Goal: Task Accomplishment & Management: Manage account settings

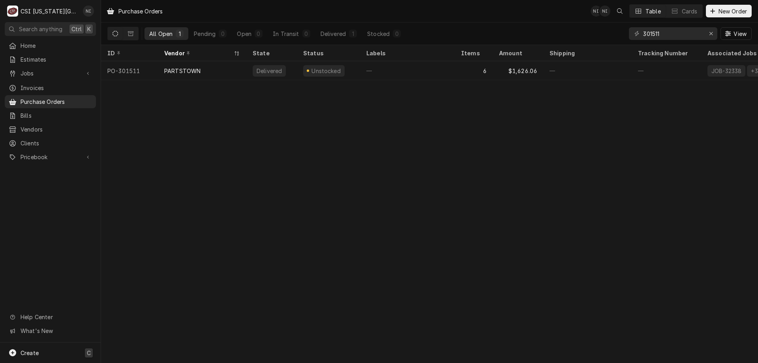
drag, startPoint x: 54, startPoint y: 351, endPoint x: 67, endPoint y: 348, distance: 12.9
click at [55, 350] on div "Create C" at bounding box center [50, 352] width 101 height 21
click at [159, 302] on link "Purchase Order" at bounding box center [141, 298] width 71 height 13
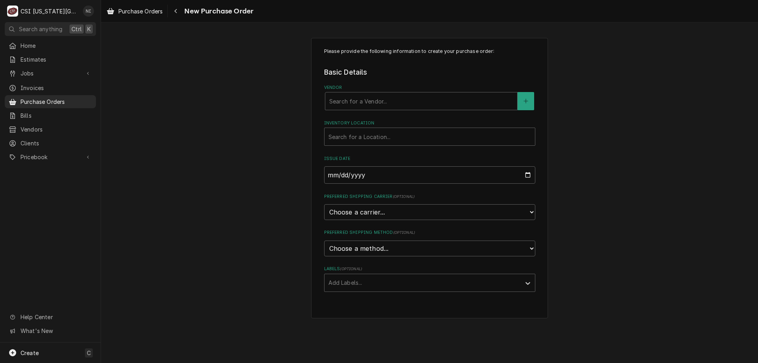
click at [394, 104] on div "Vendor" at bounding box center [421, 101] width 184 height 14
type input "home"
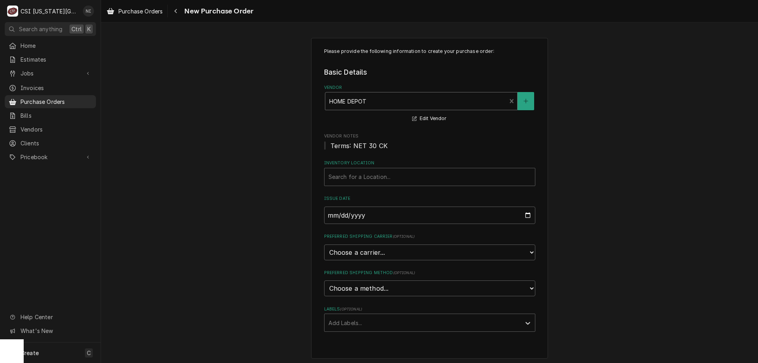
drag, startPoint x: 379, startPoint y: 172, endPoint x: 375, endPoint y: 179, distance: 8.7
click at [378, 173] on div "Inventory Location" at bounding box center [429, 177] width 203 height 14
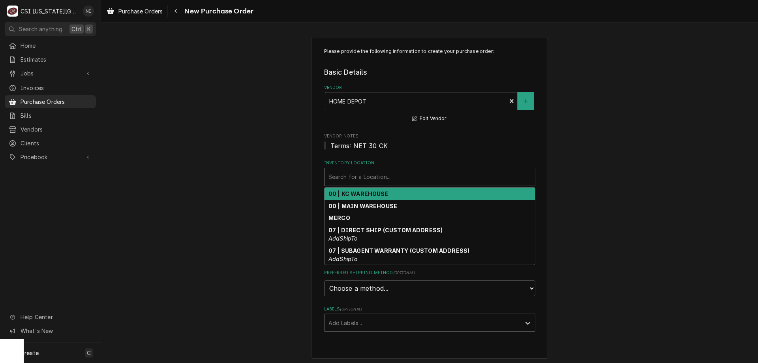
drag, startPoint x: 376, startPoint y: 194, endPoint x: 521, endPoint y: 224, distance: 148.7
click at [377, 194] on strong "00 | KC WAREHOUSE" at bounding box center [358, 193] width 60 height 7
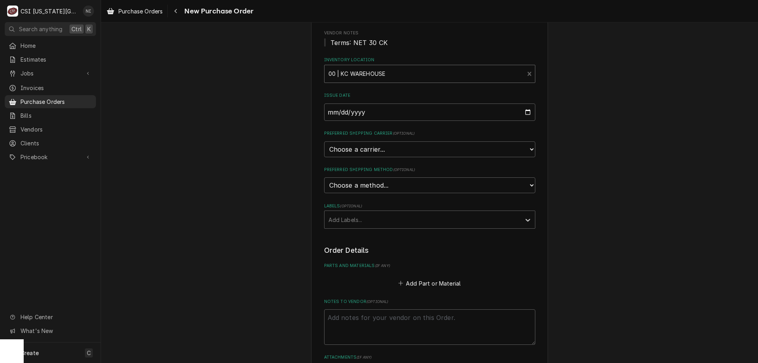
scroll to position [118, 0]
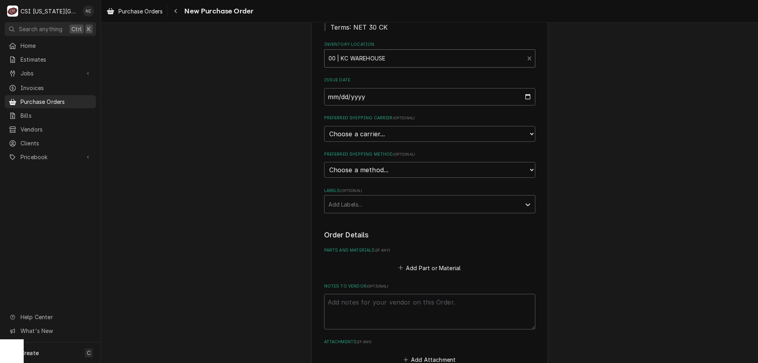
click at [425, 204] on div "Labels" at bounding box center [422, 204] width 188 height 14
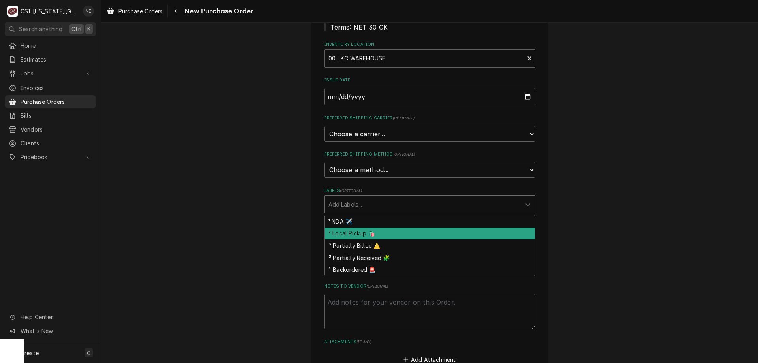
click at [385, 233] on div "² Local Pickup 🛍️" at bounding box center [429, 233] width 210 height 12
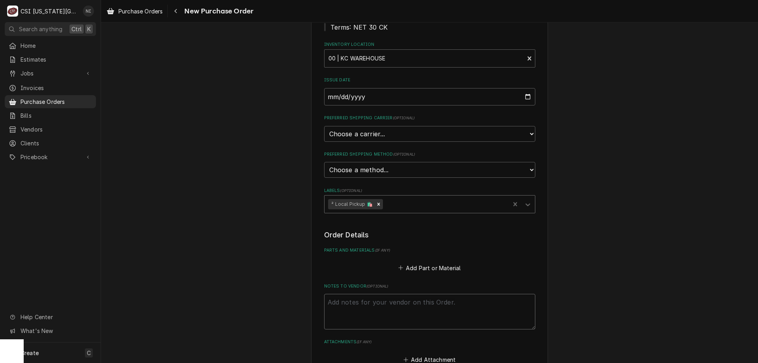
click at [371, 300] on textarea "Notes to Vendor ( optional )" at bounding box center [429, 312] width 211 height 36
type textarea "x"
type textarea "h"
type textarea "x"
type textarea "har"
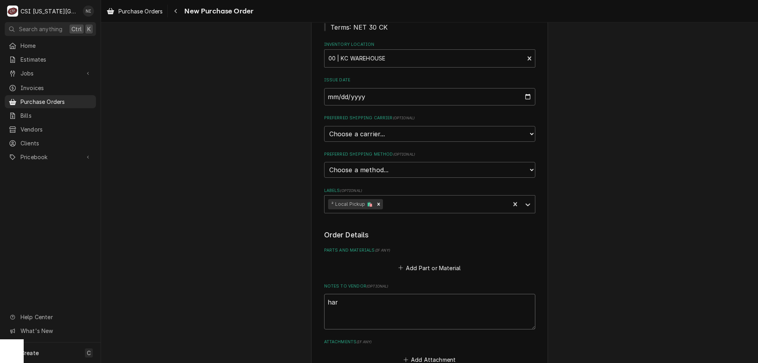
type textarea "x"
type textarea "harr"
type textarea "x"
type textarea "harri"
type textarea "x"
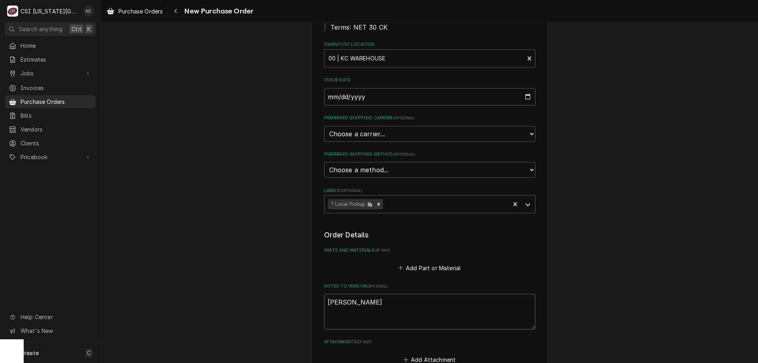
type textarea "harris"
click at [438, 272] on button "Add Part or Material" at bounding box center [429, 267] width 65 height 11
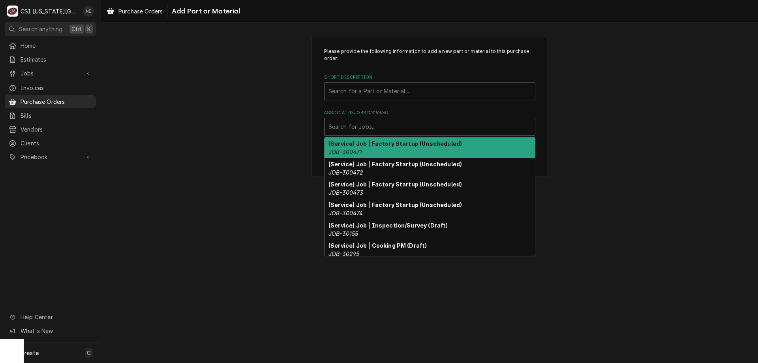
click at [429, 131] on div "Associated Jobs" at bounding box center [429, 127] width 203 height 14
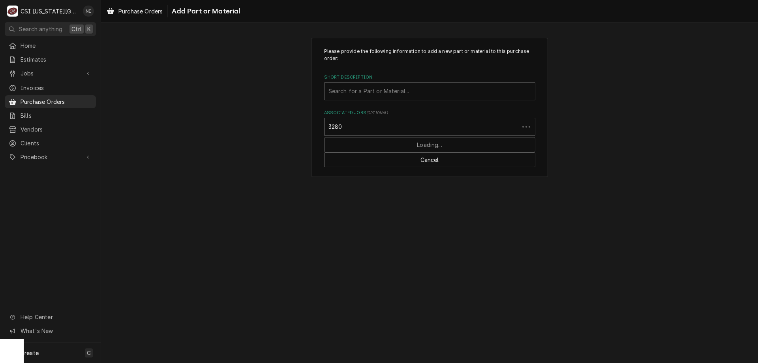
type input "32807"
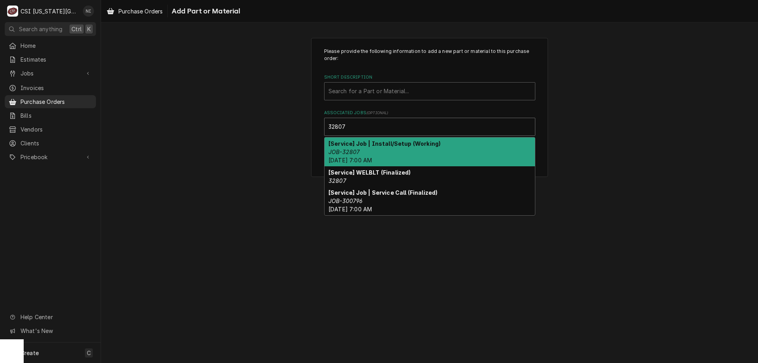
click at [369, 145] on strong "[Service] Job | Install/Setup (Working)" at bounding box center [384, 143] width 112 height 7
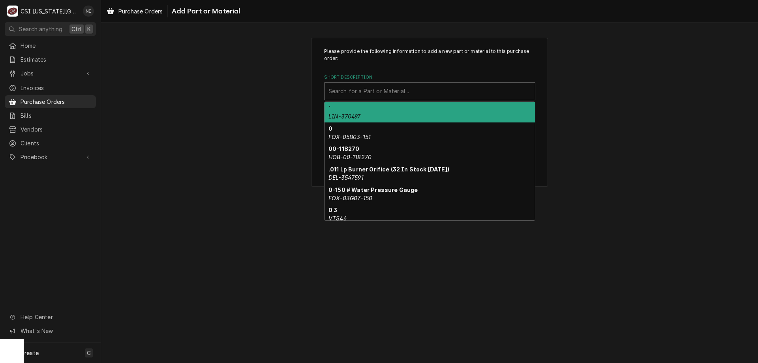
click at [379, 96] on div "Short Description" at bounding box center [429, 91] width 203 height 14
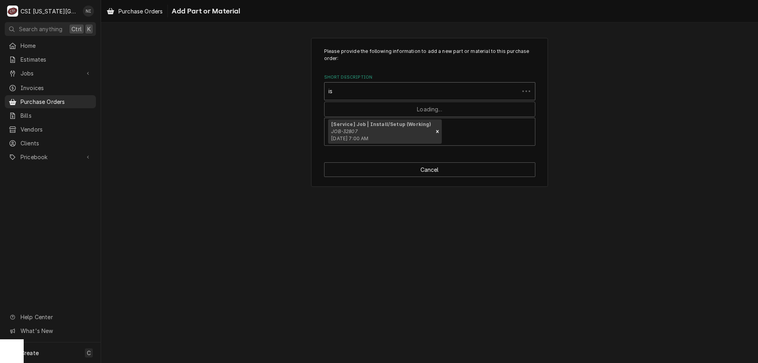
type input "i"
type input "misc pro"
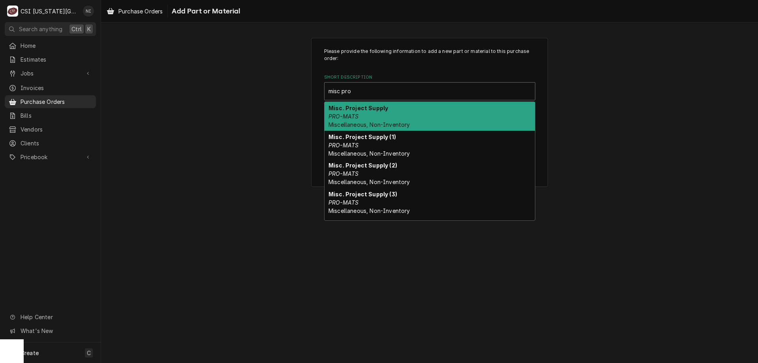
click at [370, 111] on strong "Misc. Project Supply" at bounding box center [358, 108] width 60 height 7
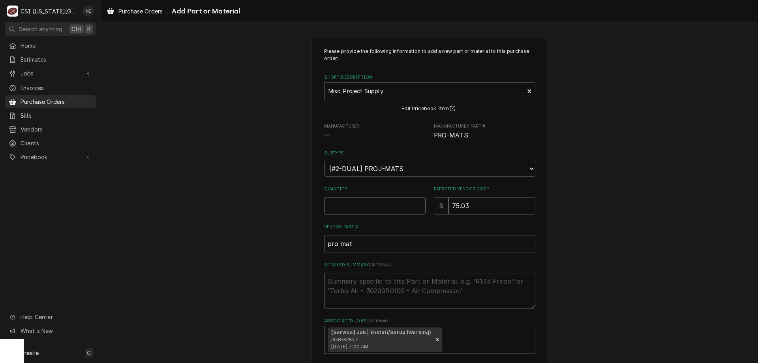
click at [358, 201] on input "Quantity" at bounding box center [374, 205] width 101 height 17
type textarea "x"
type input "1"
type textarea "x"
type input "0"
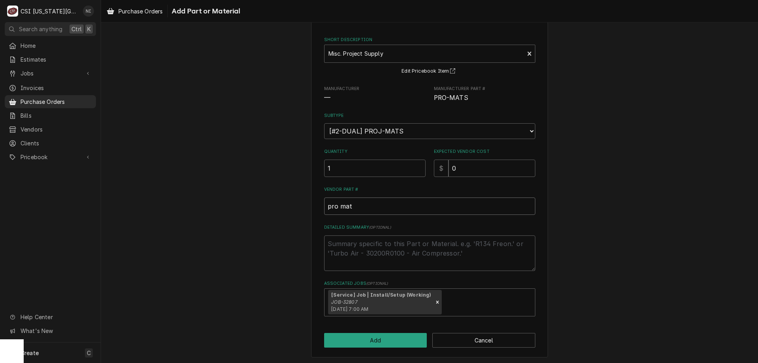
scroll to position [39, 0]
click at [391, 346] on div "Please provide the following information to add a new part or material to this …" at bounding box center [429, 177] width 237 height 357
click at [389, 336] on button "Add" at bounding box center [375, 338] width 103 height 15
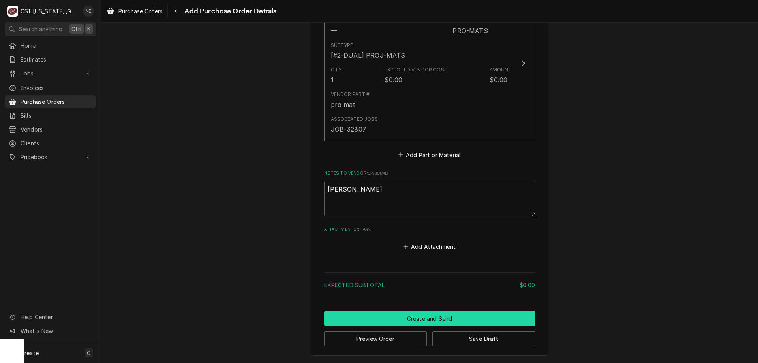
click at [456, 319] on button "Create and Send" at bounding box center [429, 318] width 211 height 15
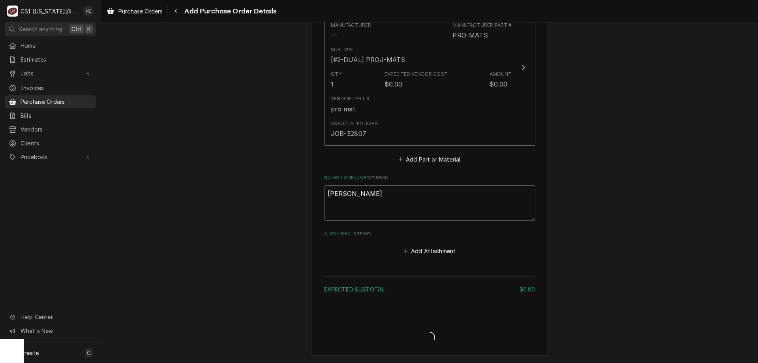
scroll to position [387, 0]
type textarea "x"
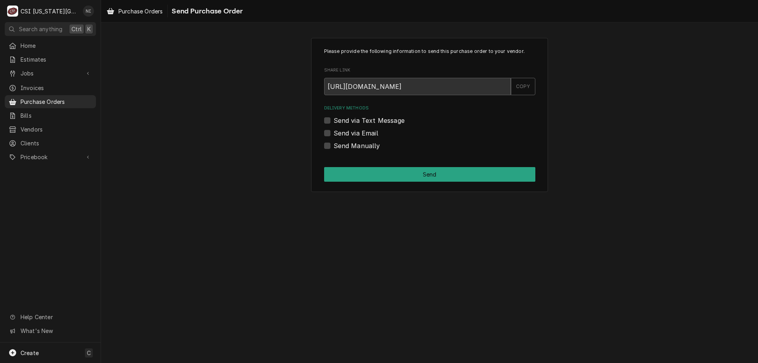
click at [327, 149] on div "Send Manually" at bounding box center [429, 145] width 211 height 9
click at [334, 149] on label "Send Manually" at bounding box center [357, 145] width 47 height 9
click at [334, 149] on input "Send Manually" at bounding box center [439, 149] width 211 height 17
checkbox input "true"
click at [327, 171] on button "Send" at bounding box center [429, 174] width 211 height 15
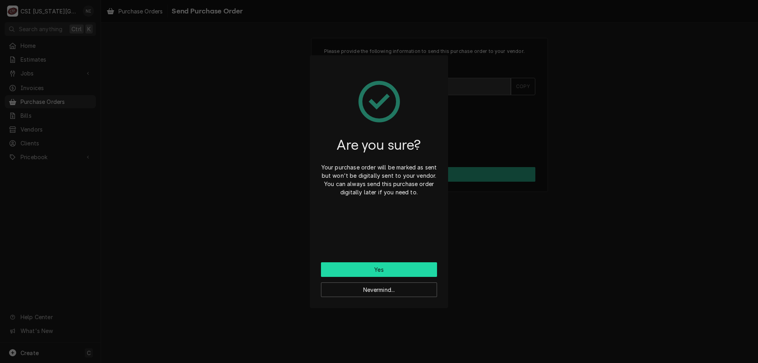
click at [353, 270] on button "Yes" at bounding box center [379, 269] width 116 height 15
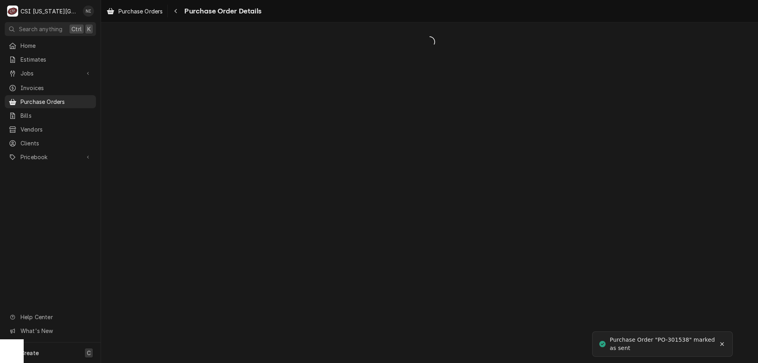
click at [67, 347] on div "Create C" at bounding box center [50, 352] width 101 height 21
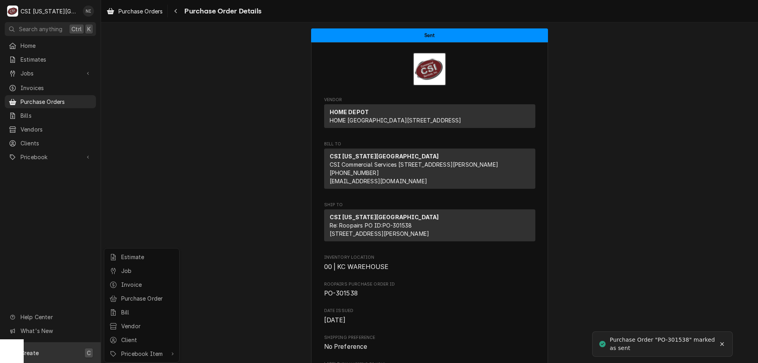
click at [122, 296] on div "Purchase Order" at bounding box center [147, 298] width 53 height 8
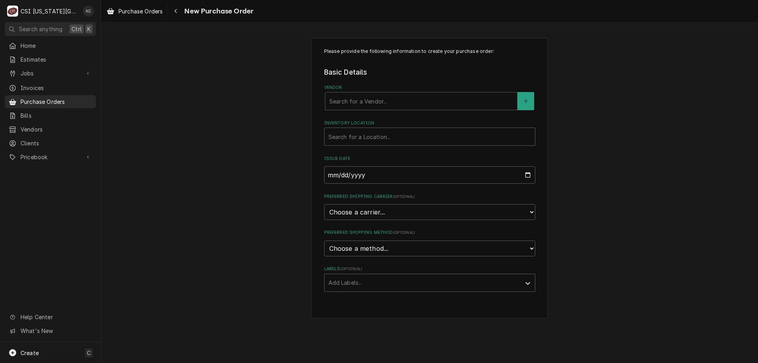
click at [393, 107] on div "Vendor" at bounding box center [421, 101] width 184 height 14
type input "key"
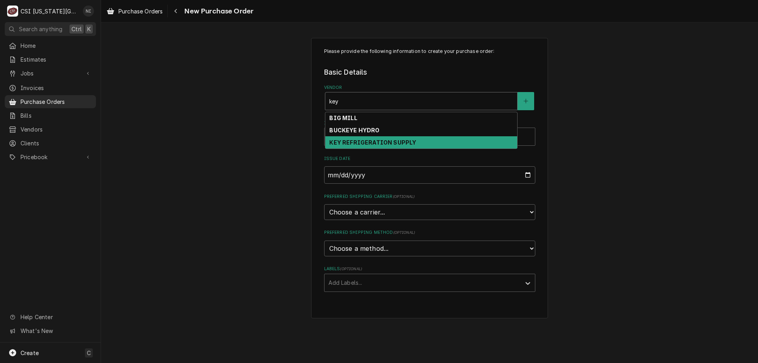
click at [388, 139] on strong "KEY REFRIGERATION SUPPLY" at bounding box center [372, 142] width 87 height 7
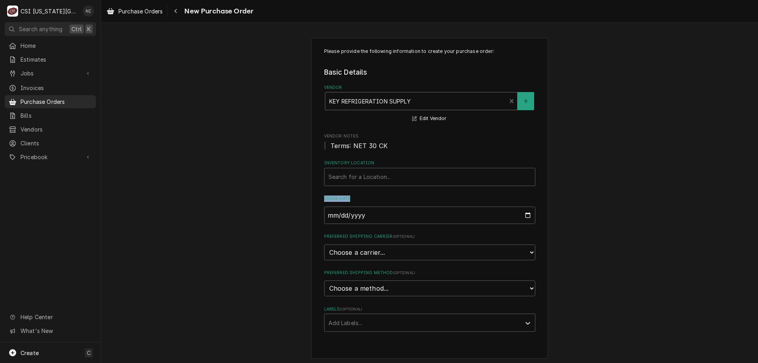
click at [382, 182] on fieldset "Basic Details Vendor option [object Object], selected. KEY REFRIGERATION SUPPLY…" at bounding box center [429, 199] width 211 height 264
click at [371, 182] on div "Inventory Location" at bounding box center [429, 177] width 203 height 14
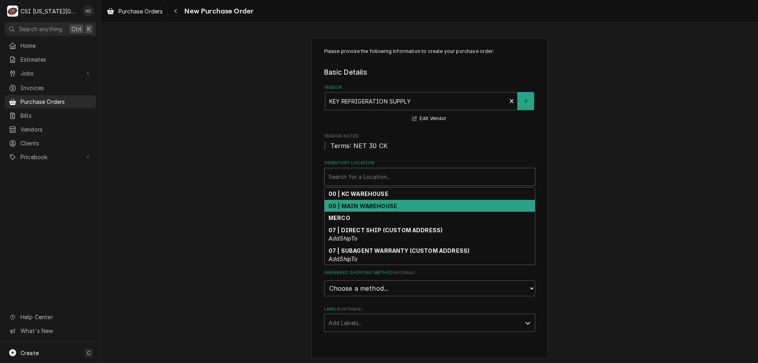
click at [354, 204] on strong "00 | MAIN WAREHOUSE" at bounding box center [362, 206] width 69 height 7
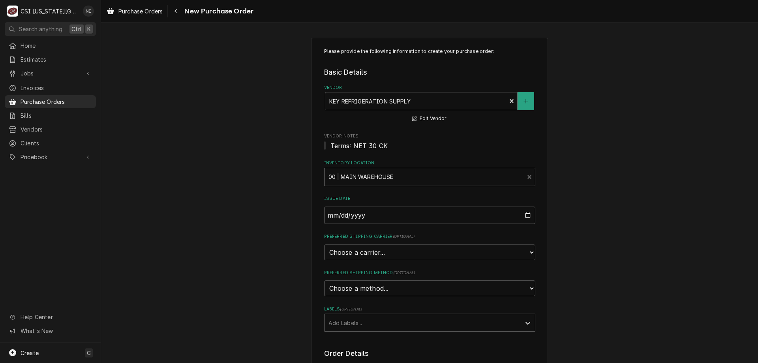
click at [375, 178] on div "Inventory Location" at bounding box center [424, 177] width 192 height 14
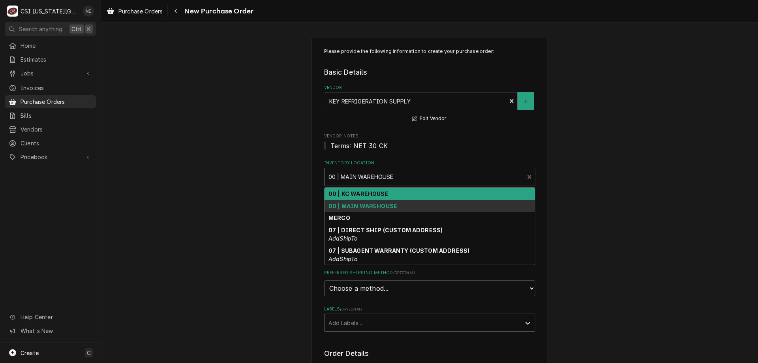
drag, startPoint x: 368, startPoint y: 190, endPoint x: 367, endPoint y: 199, distance: 8.8
click at [368, 191] on strong "00 | KC WAREHOUSE" at bounding box center [358, 193] width 60 height 7
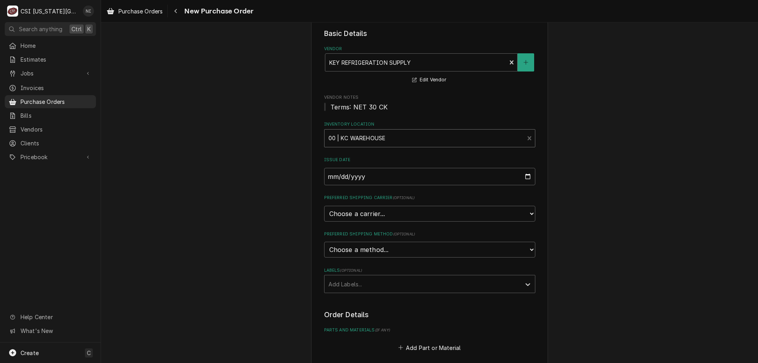
scroll to position [197, 0]
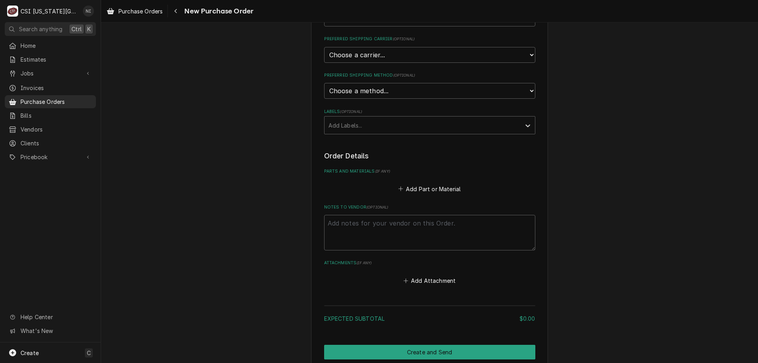
click at [366, 122] on div "Labels" at bounding box center [422, 125] width 188 height 14
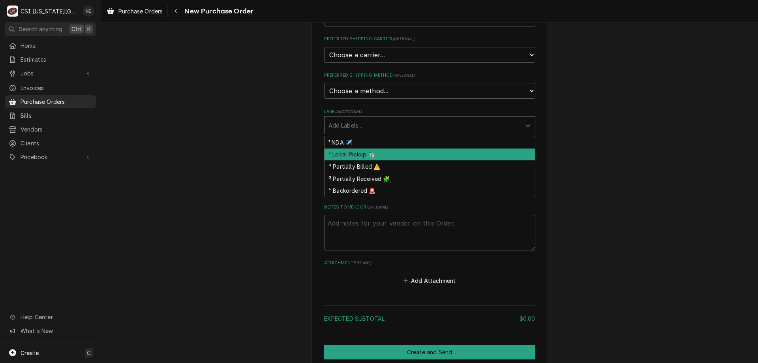
click at [345, 154] on div "² Local Pickup 🛍️" at bounding box center [429, 154] width 210 height 12
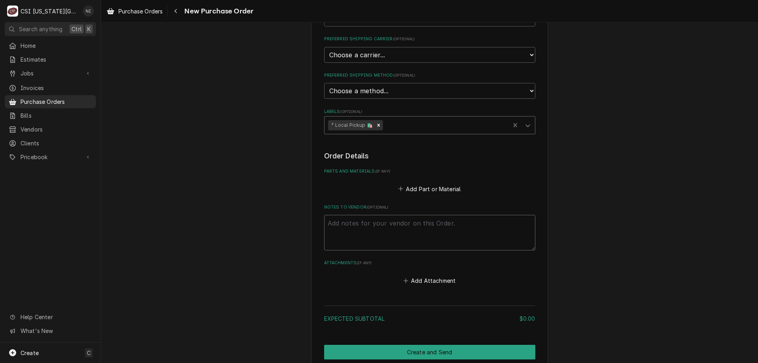
click at [348, 221] on textarea "Notes to Vendor ( optional )" at bounding box center [429, 233] width 211 height 36
type textarea "x"
type textarea "g"
type textarea "x"
type textarea "gon"
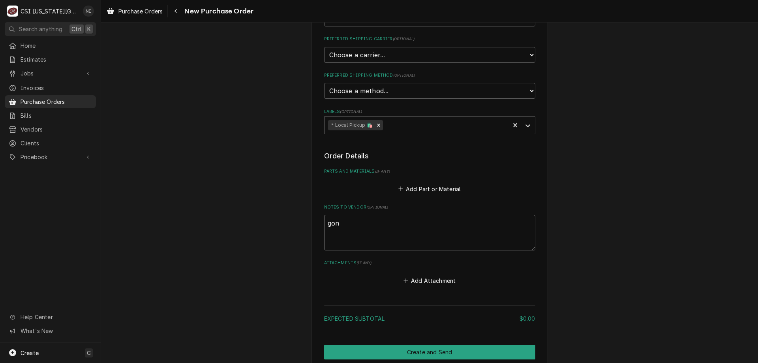
type textarea "x"
type textarea "gonz"
type textarea "x"
type textarea "gonza"
type textarea "x"
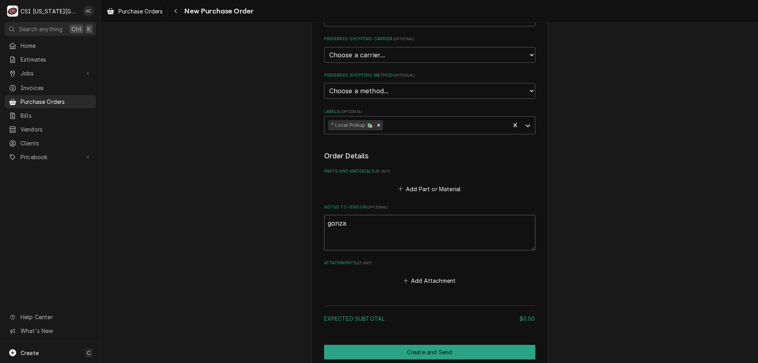
type textarea "gonzal"
type textarea "x"
type textarea "gonzale"
type textarea "x"
type textarea "gonzalez"
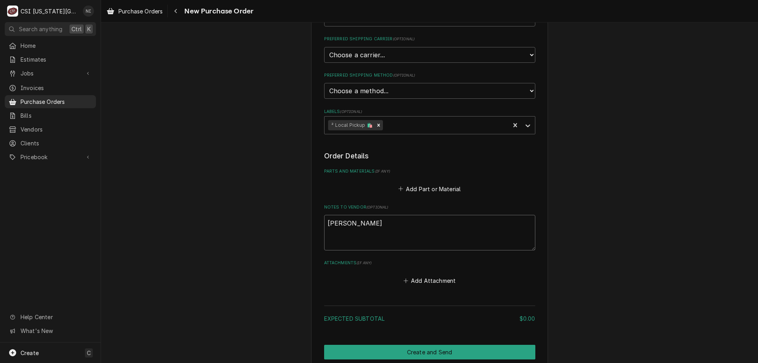
type textarea "x"
type textarea "gonzalez"
type textarea "x"
type textarea "gonzalez pm"
type textarea "x"
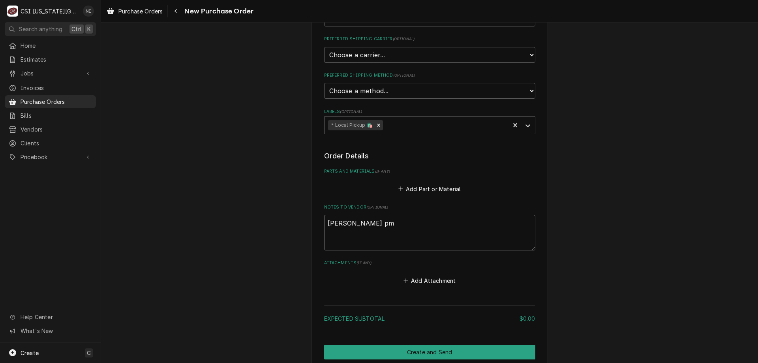
type textarea "gonzalez pm"
type textarea "x"
type textarea "gonzalez pm f"
type textarea "x"
type textarea "gonzalez pm fi"
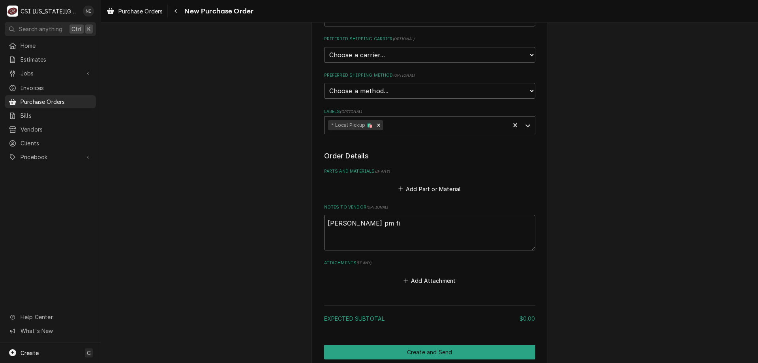
type textarea "x"
type textarea "gonzalez pm fit"
type textarea "x"
type textarea "gonzalez pm fitl"
type textarea "x"
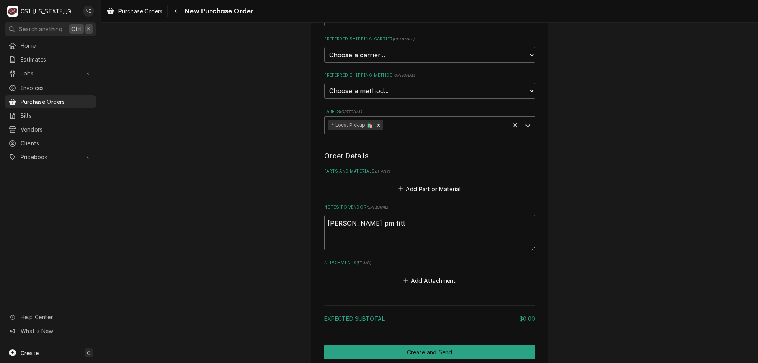
type textarea "gonzalez pm fitle"
type textarea "x"
type textarea "gonzalez pm fitler"
type textarea "x"
type textarea "gonzalez pm fitlers"
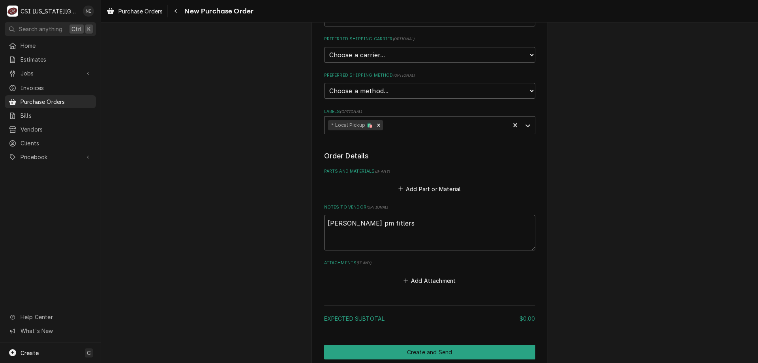
type textarea "x"
type textarea "gonzalez pm fitler"
type textarea "x"
type textarea "gonzalez pm fitle"
type textarea "x"
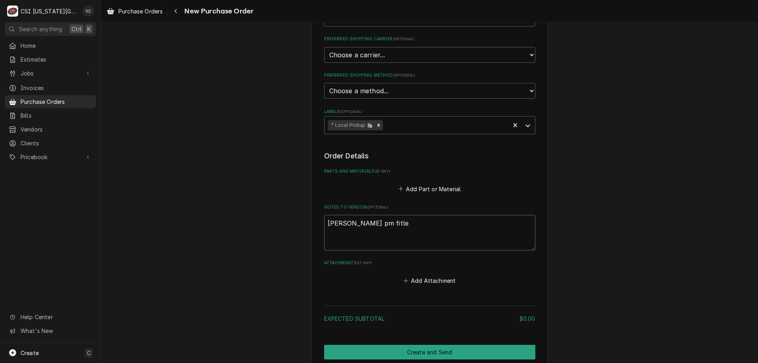
type textarea "gonzalez pm fitl"
type textarea "x"
type textarea "gonzalez pm fit"
type textarea "x"
type textarea "gonzalez pm fi"
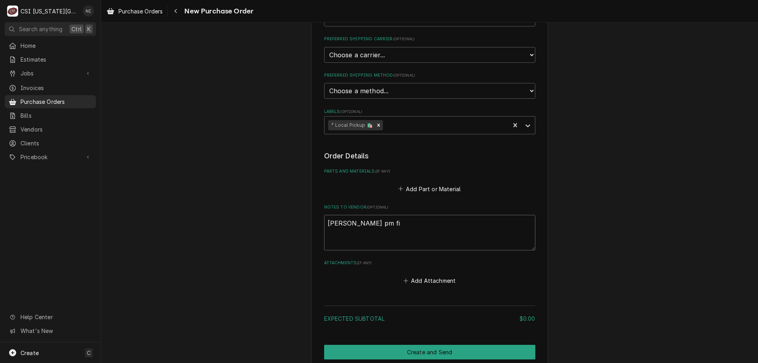
type textarea "x"
type textarea "gonzalez pm fil"
type textarea "x"
type textarea "gonzalez pm filte"
type textarea "x"
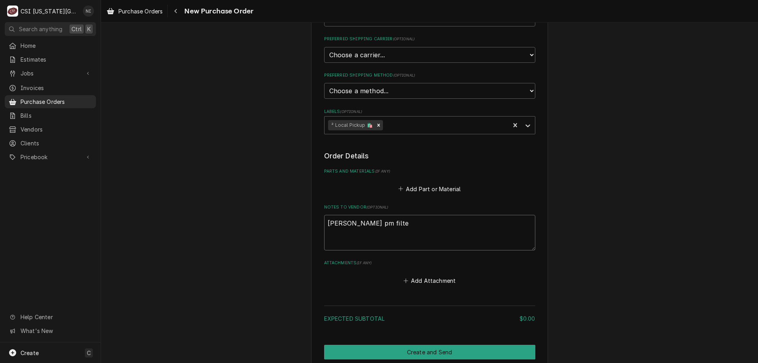
type textarea "gonzalez pm filter"
type textarea "x"
type textarea "[PERSON_NAME] pm filters"
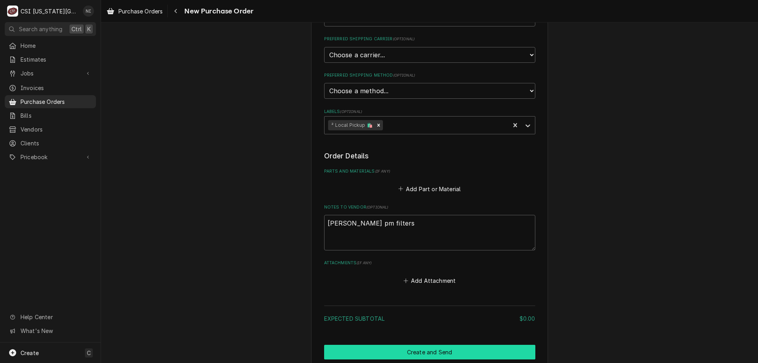
click at [391, 347] on button "Create and Send" at bounding box center [429, 352] width 211 height 15
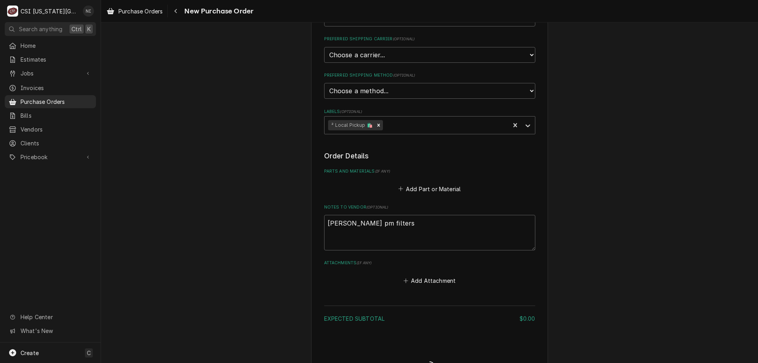
type textarea "x"
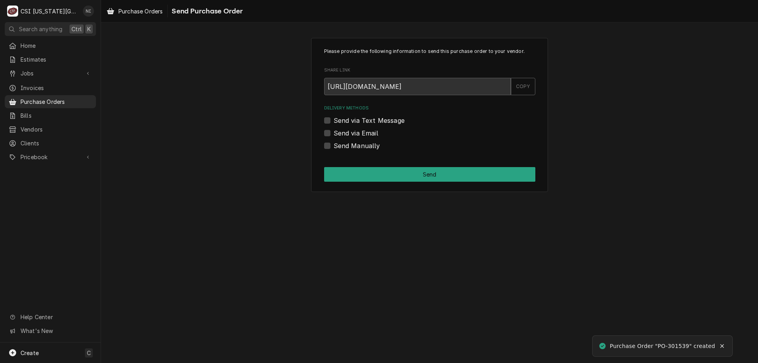
click at [334, 145] on label "Send Manually" at bounding box center [357, 145] width 47 height 9
click at [334, 145] on input "Send Manually" at bounding box center [439, 149] width 211 height 17
checkbox input "true"
click at [345, 174] on button "Send" at bounding box center [429, 174] width 211 height 15
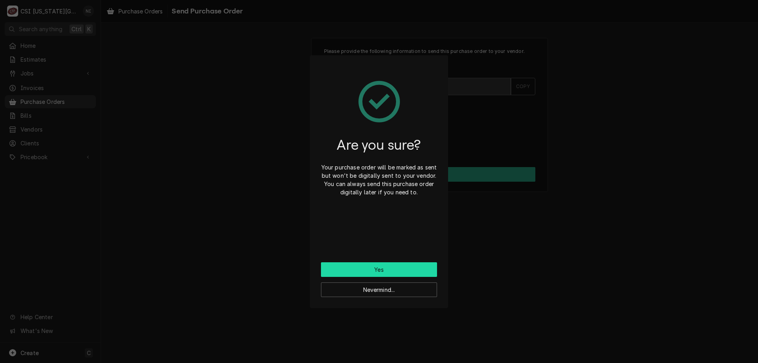
click at [351, 264] on button "Yes" at bounding box center [379, 269] width 116 height 15
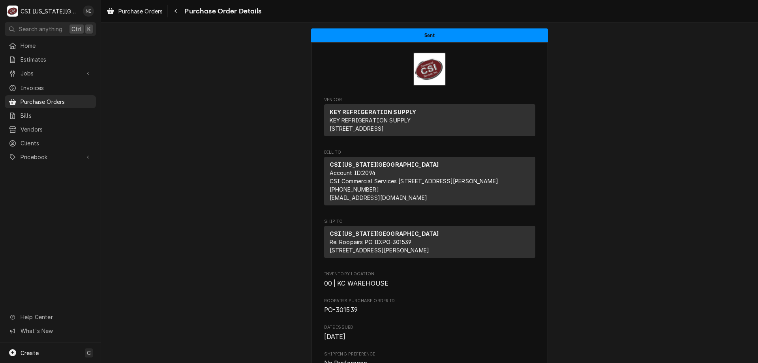
click at [85, 98] on span "Purchase Orders" at bounding box center [56, 102] width 71 height 8
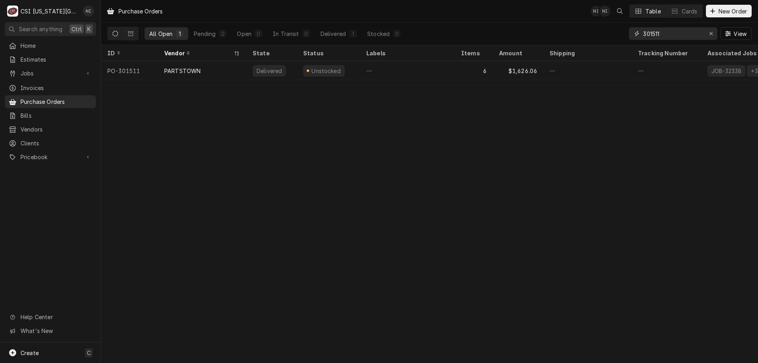
click at [663, 35] on input "301511" at bounding box center [672, 33] width 59 height 13
type input "301520"
click at [344, 65] on div "Sent" at bounding box center [328, 70] width 63 height 19
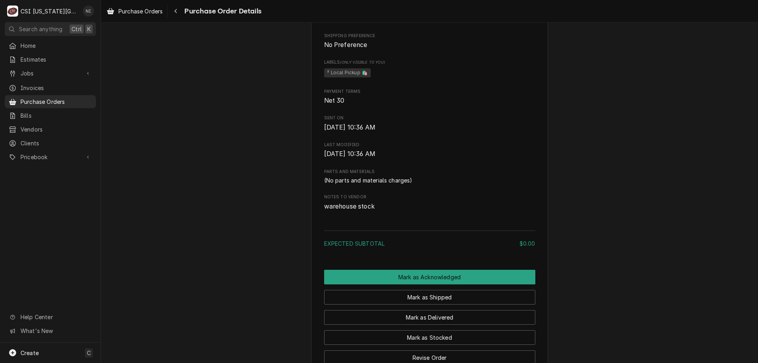
scroll to position [375, 0]
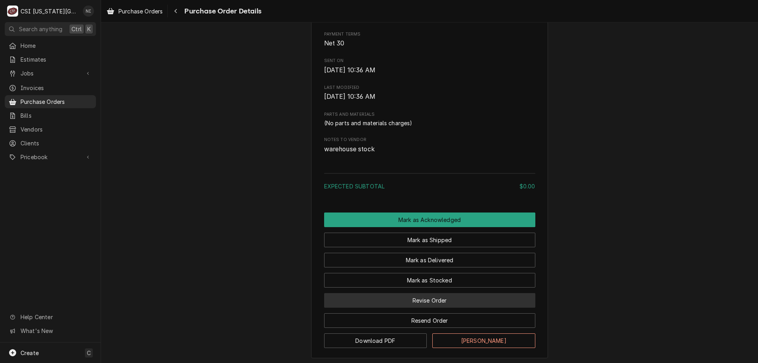
click at [434, 308] on button "Revise Order" at bounding box center [429, 300] width 211 height 15
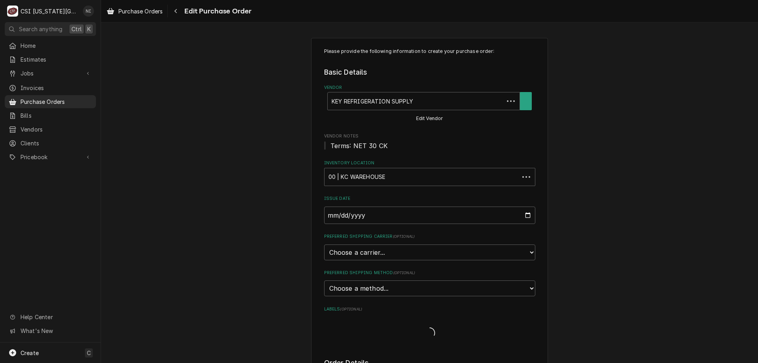
type textarea "x"
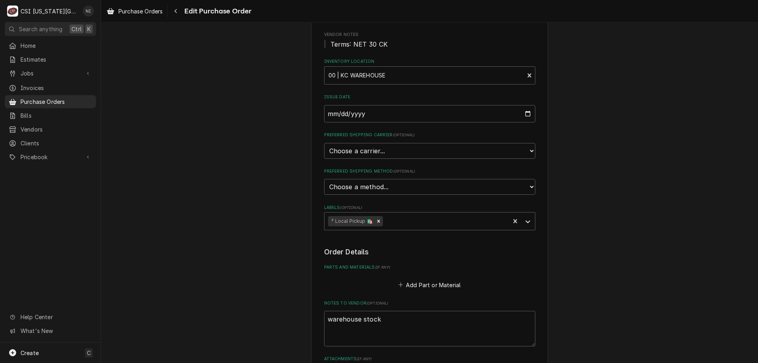
scroll to position [197, 0]
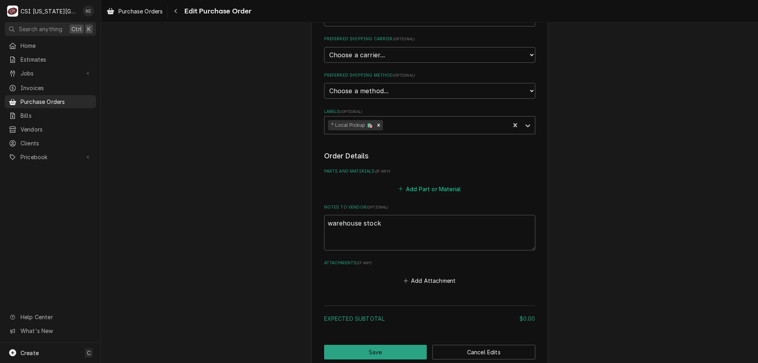
click at [419, 188] on button "Add Part or Material" at bounding box center [429, 188] width 65 height 11
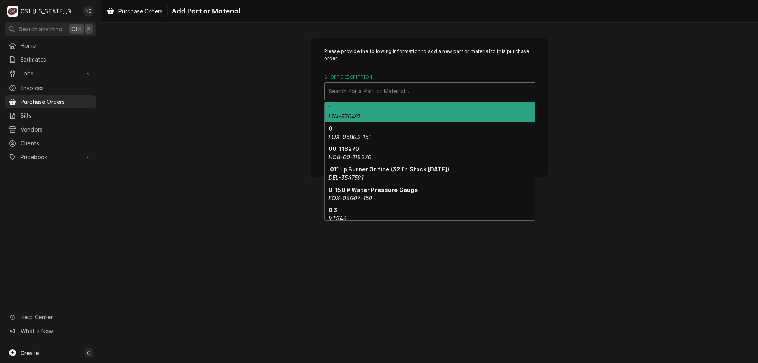
click at [407, 92] on div "Short Description" at bounding box center [429, 91] width 203 height 14
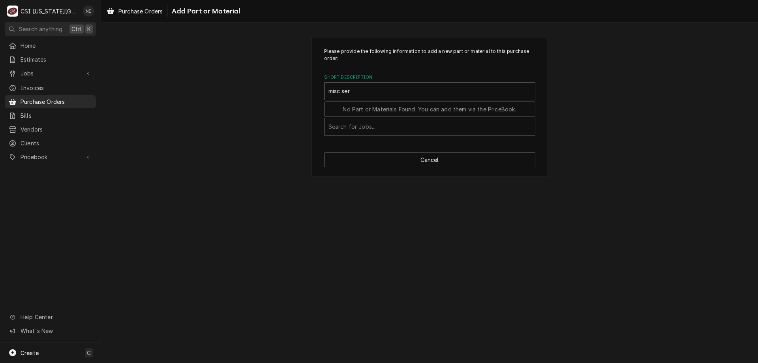
type input "misc serv"
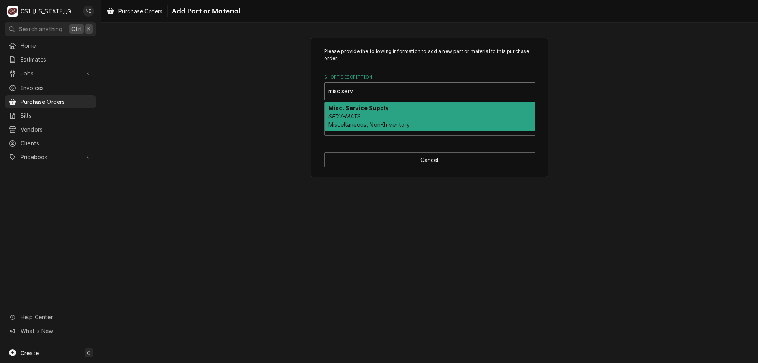
click at [361, 110] on strong "Misc. Service Supply" at bounding box center [358, 108] width 60 height 7
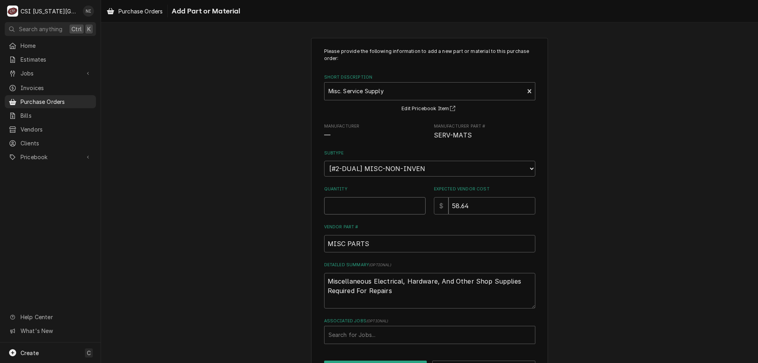
click at [347, 201] on input "Quantity" at bounding box center [374, 205] width 101 height 17
type textarea "x"
type input "1"
type textarea "x"
type input "0"
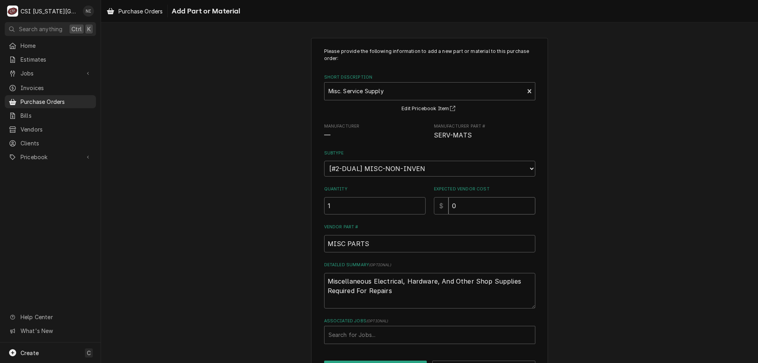
drag, startPoint x: 454, startPoint y: 206, endPoint x: 434, endPoint y: 206, distance: 20.1
click at [434, 206] on div "$ 0" at bounding box center [484, 205] width 101 height 17
type textarea "x"
type input "1"
type textarea "x"
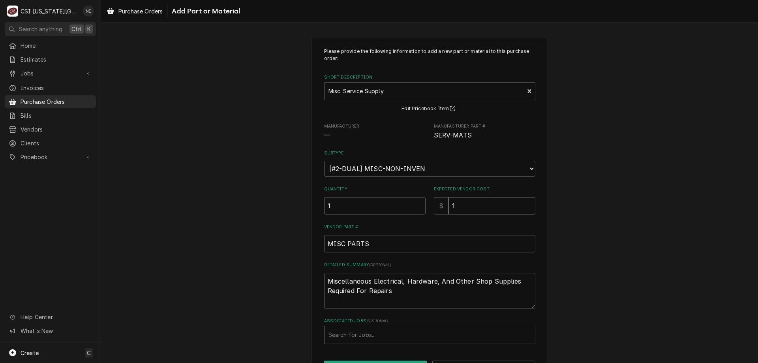
type input "14"
type textarea "x"
type input "145"
type textarea "x"
type input "1457"
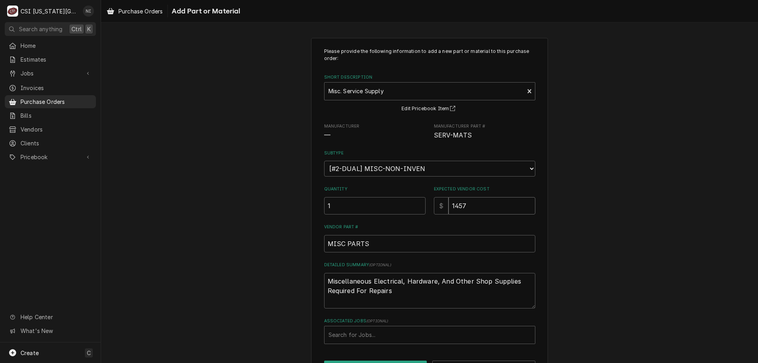
type textarea "x"
type input "1457.8"
type textarea "x"
type input "1457.84"
drag, startPoint x: 395, startPoint y: 292, endPoint x: 320, endPoint y: 276, distance: 76.7
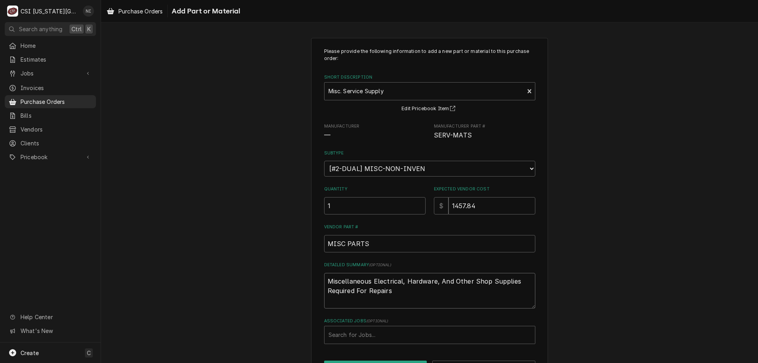
click at [320, 276] on div "Please provide the following information to add a new part or material to this …" at bounding box center [429, 211] width 237 height 347
type textarea "x"
type textarea "g"
type textarea "x"
type textarea "glv"
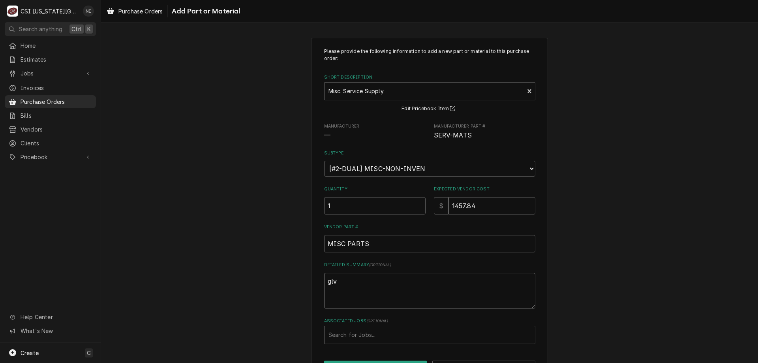
type textarea "x"
type textarea "glvo"
type textarea "x"
type textarea "glvoe"
type textarea "x"
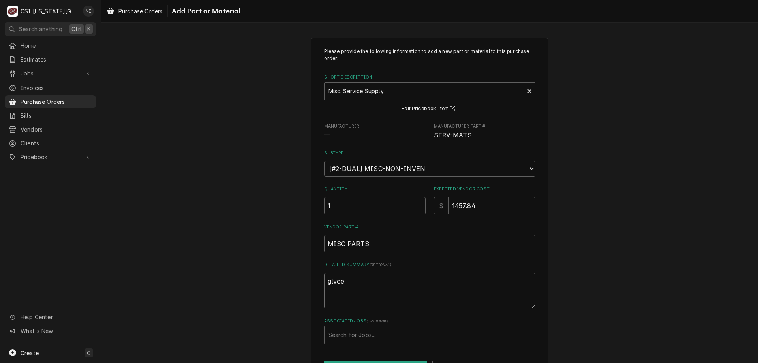
type textarea "glvoes"
type textarea "x"
type textarea "glvoe"
type textarea "x"
type textarea "glvo"
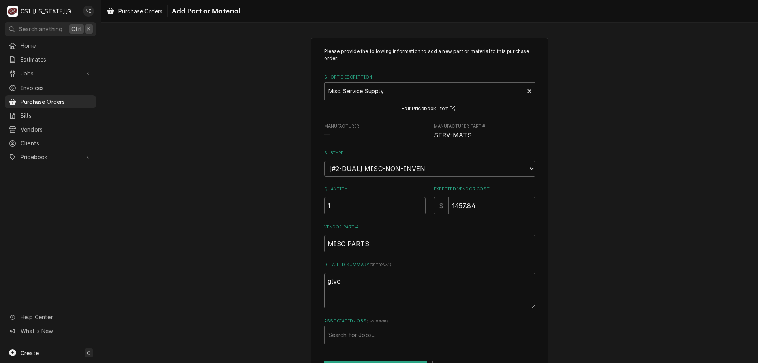
type textarea "x"
type textarea "glv"
type textarea "x"
type textarea "gl"
type textarea "x"
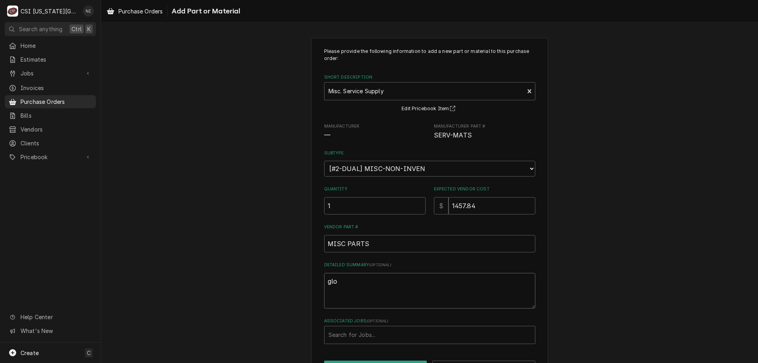
type textarea "glov"
type textarea "x"
type textarea "glove"
type textarea "x"
type textarea "gloves"
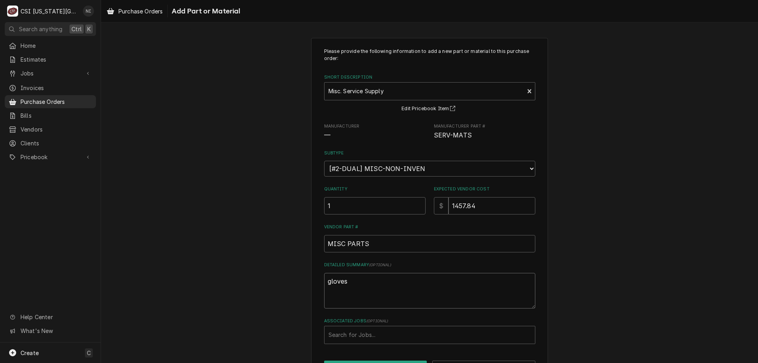
type textarea "x"
type textarea "gloves,"
type textarea "x"
type textarea "gloves,"
type textarea "x"
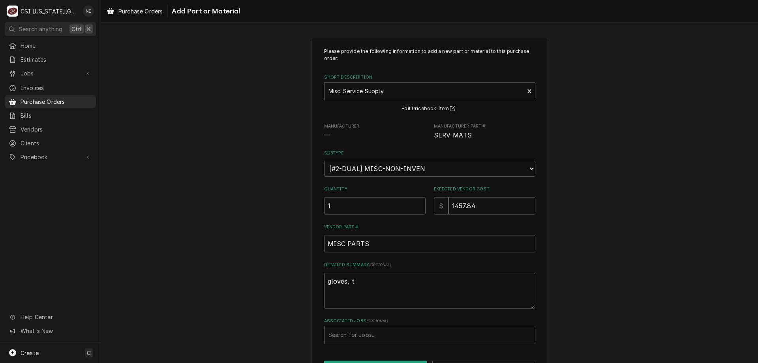
type textarea "gloves, to"
type textarea "x"
type textarea "gloves, tow"
type textarea "x"
type textarea "gloves, [PERSON_NAME]"
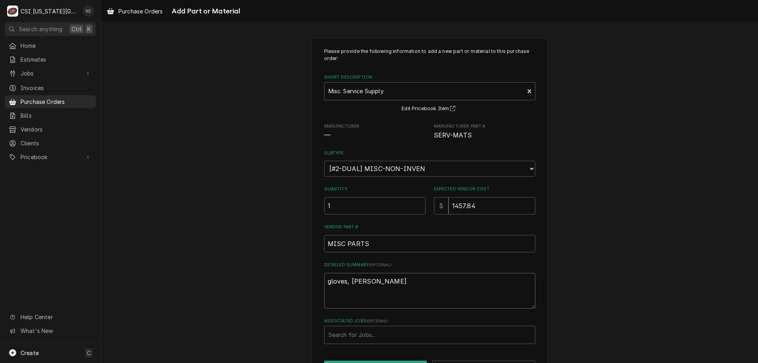
type textarea "x"
type textarea "gloves, towel"
type textarea "x"
type textarea "gloves, towels"
type textarea "x"
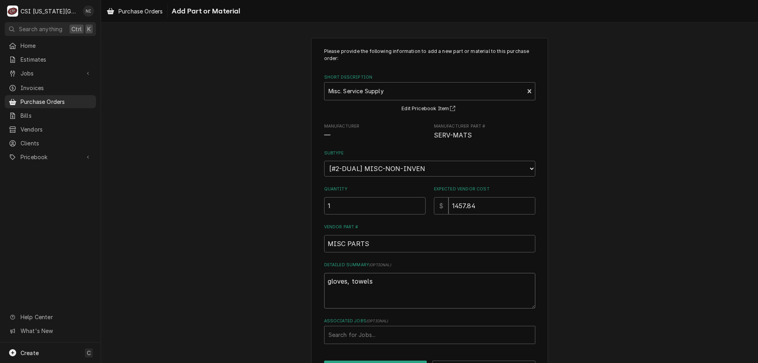
type textarea "gloves, towels"
type textarea "x"
type textarea "gloves, towels s"
type textarea "x"
type textarea "gloves, towels"
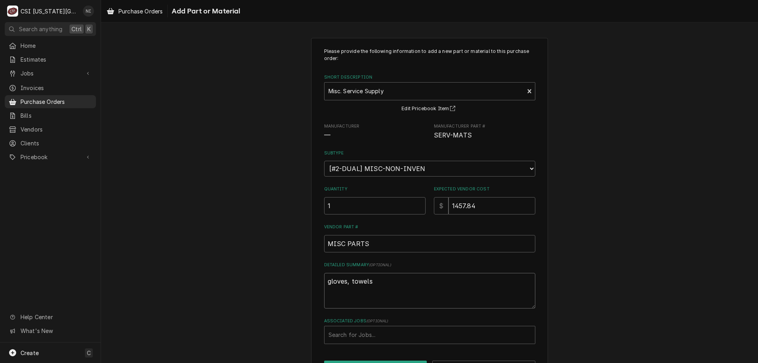
type textarea "x"
type textarea "gloves, towels"
type textarea "x"
type textarea "gloves, towels,"
type textarea "x"
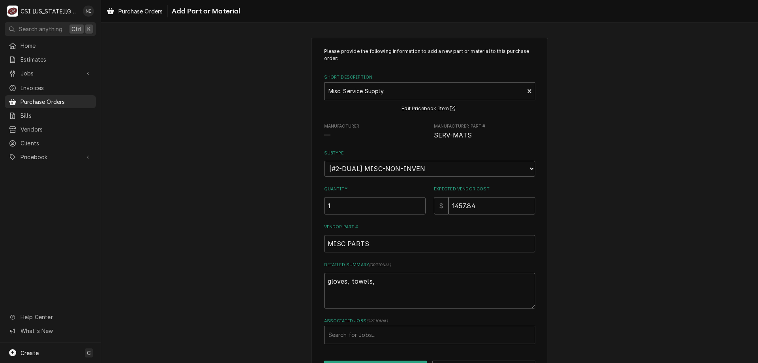
type textarea "gloves, towels,s"
type textarea "x"
type textarea "gloves, towels,"
type textarea "x"
type textarea "gloves, towels,"
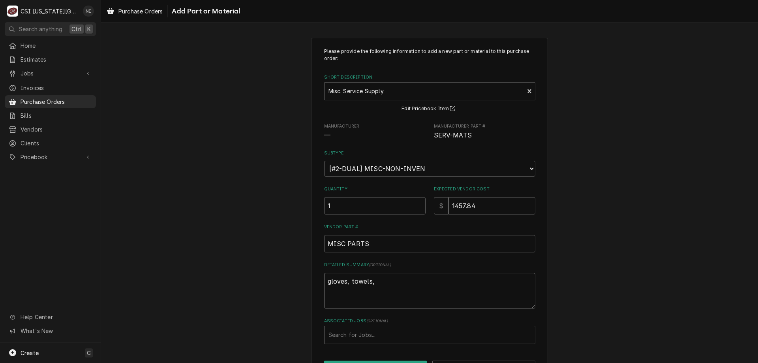
type textarea "x"
type textarea "gloves, towels, s"
type textarea "x"
type textarea "gloves, towels, sc"
type textarea "x"
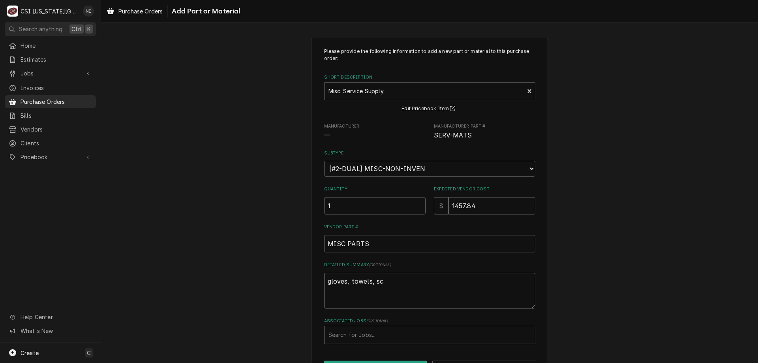
type textarea "gloves, towels, scr"
type textarea "x"
type textarea "gloves, towels, scru"
type textarea "x"
type textarea "gloves, towels, scrubs"
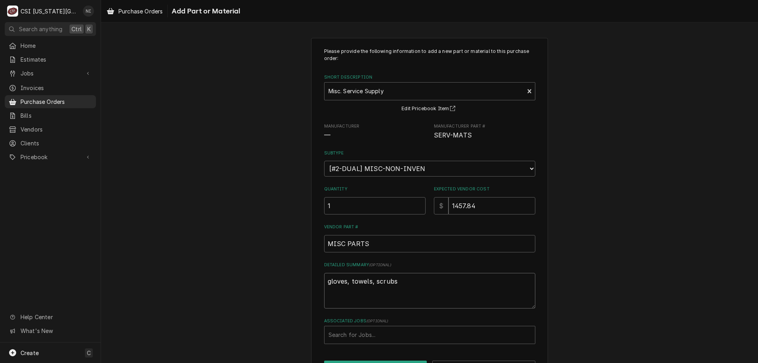
type textarea "x"
type textarea "gloves, towels, scrubsd"
type textarea "x"
type textarea "gloves, towels, scrubs"
type textarea "x"
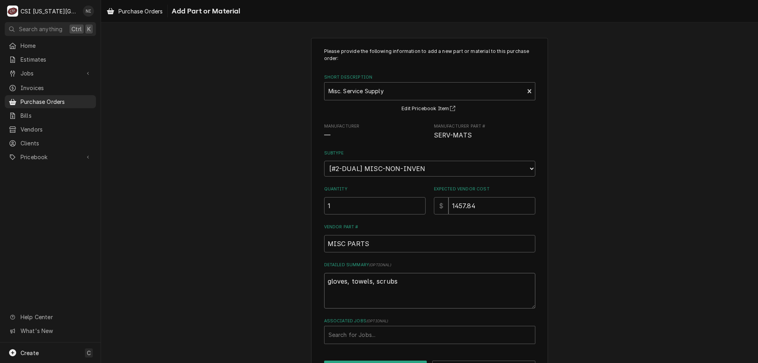
type textarea "gloves, towels, scrub"
type textarea "x"
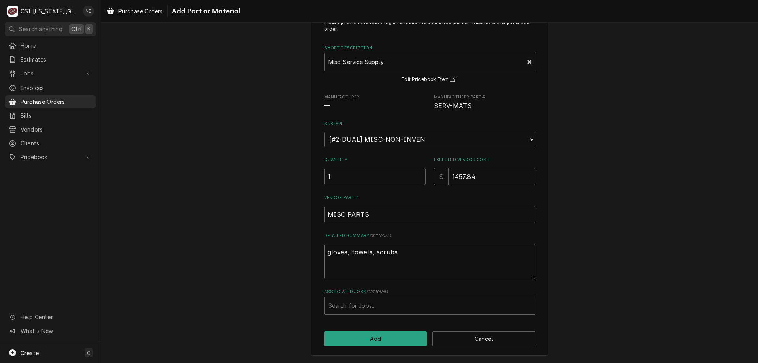
type textarea "gloves, towels, scrubs"
click at [491, 338] on button "Cancel" at bounding box center [483, 338] width 103 height 15
type textarea "x"
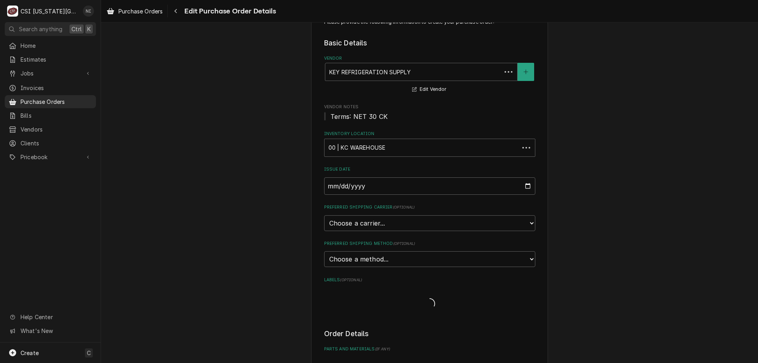
scroll to position [197, 0]
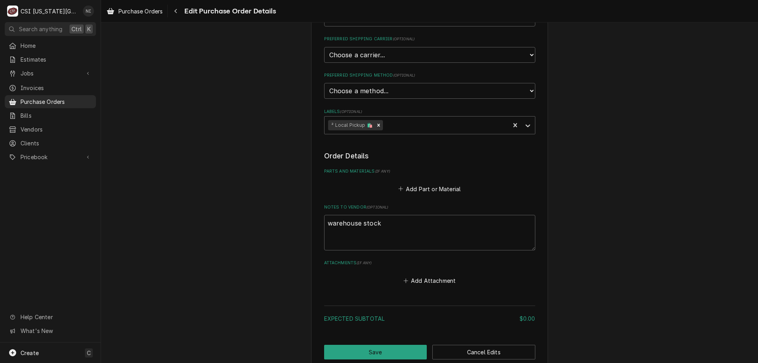
click at [78, 98] on span "Purchase Orders" at bounding box center [56, 102] width 71 height 8
